Goal: Task Accomplishment & Management: Manage account settings

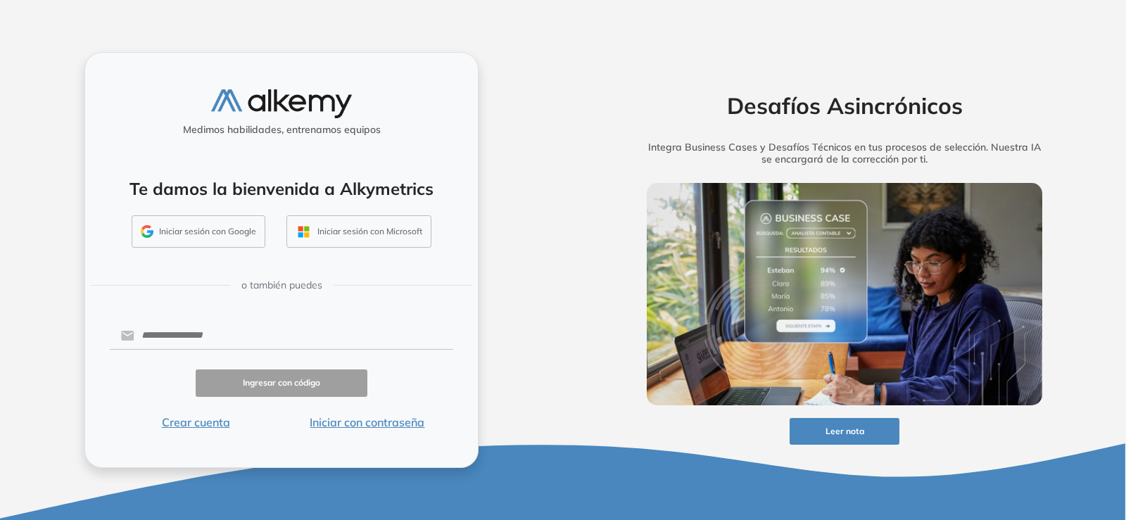
click at [184, 229] on button "Iniciar sesión con Google" at bounding box center [199, 231] width 134 height 32
click at [148, 234] on img "button" at bounding box center [147, 231] width 13 height 13
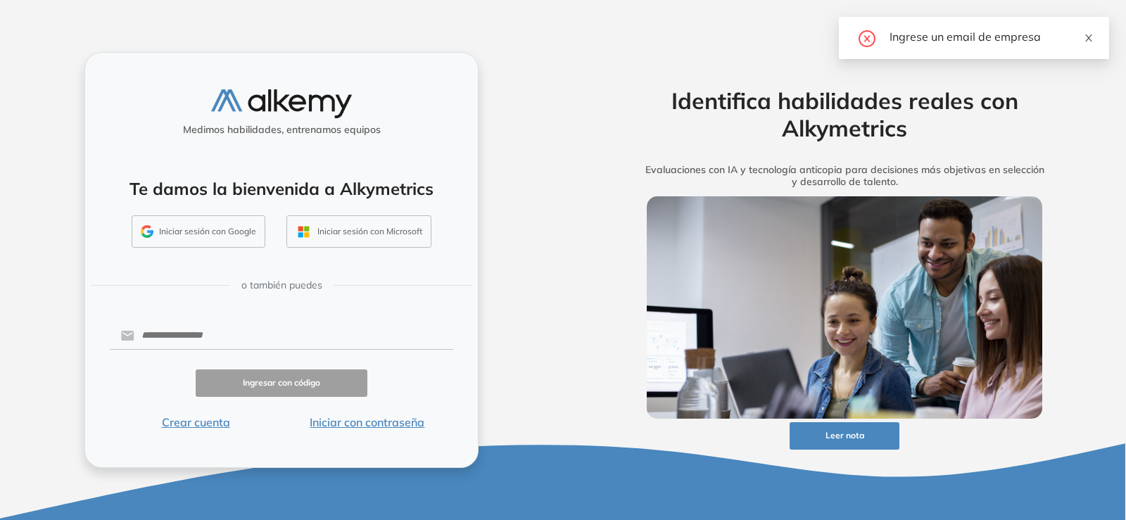
click at [1088, 36] on icon "close" at bounding box center [1089, 38] width 10 height 10
click at [198, 228] on button "Iniciar sesión con Google" at bounding box center [199, 231] width 134 height 32
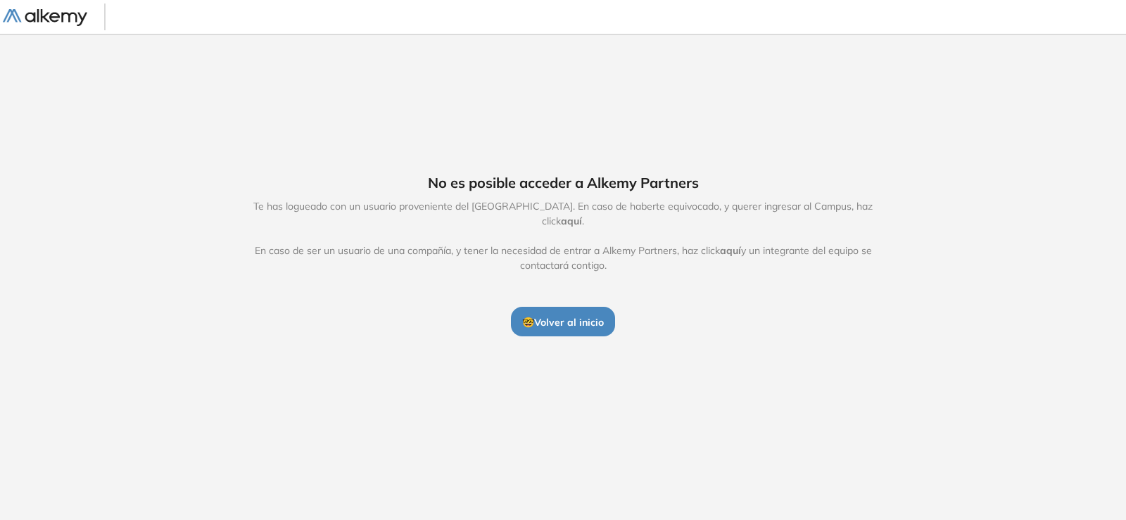
click at [66, 27] on div at bounding box center [63, 17] width 120 height 32
click at [58, 12] on img at bounding box center [45, 18] width 84 height 18
